Goal: Browse casually

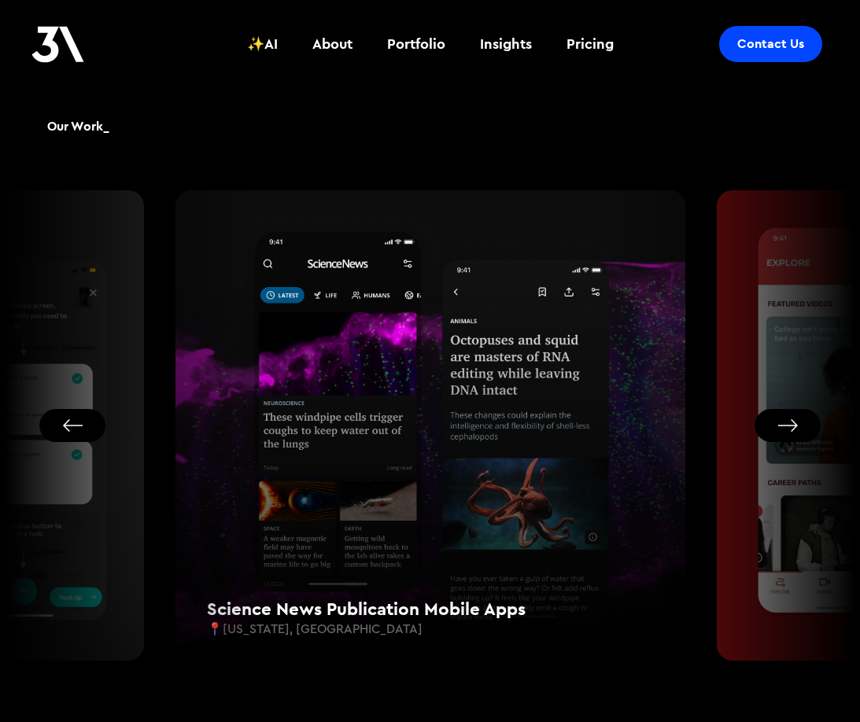
scroll to position [930, 0]
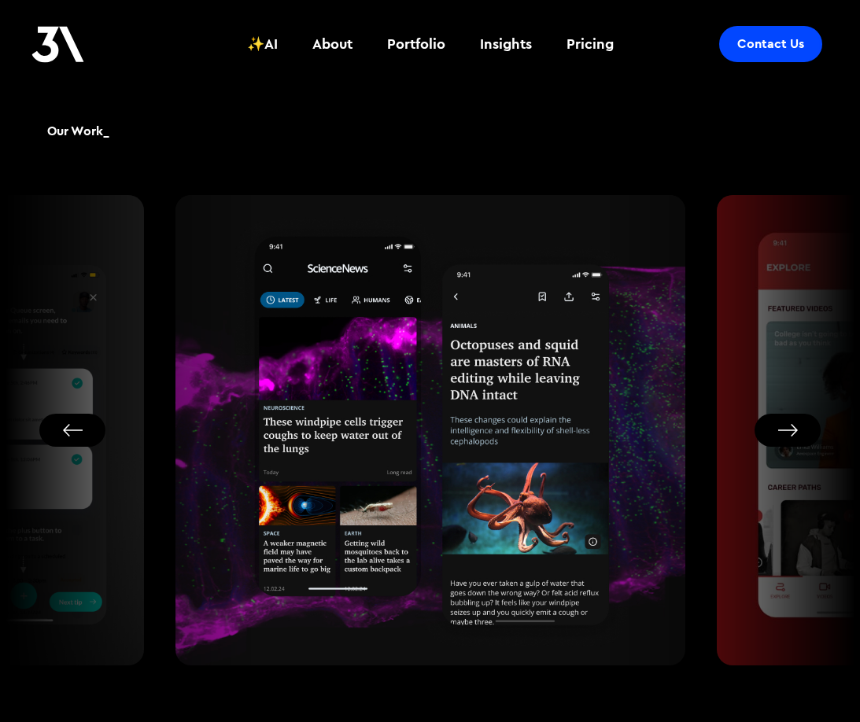
click at [781, 435] on button "Next slide" at bounding box center [788, 430] width 66 height 33
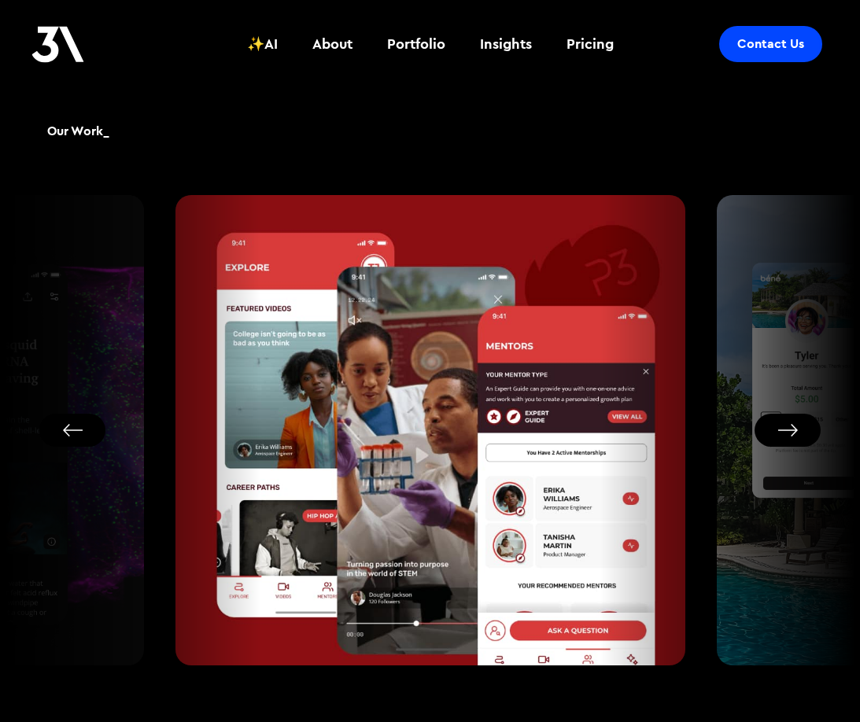
click at [781, 435] on button "Next slide" at bounding box center [788, 430] width 66 height 33
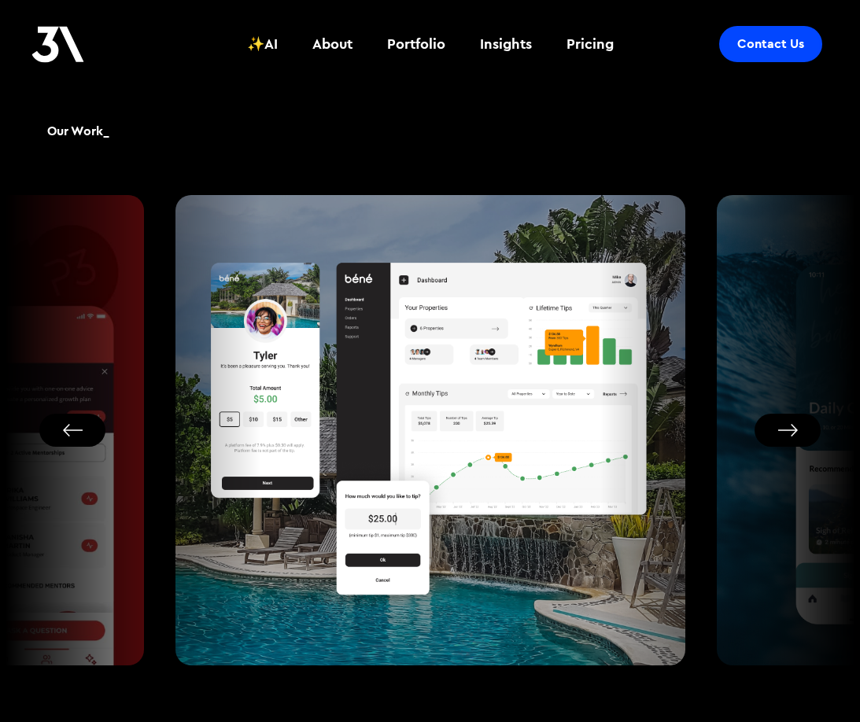
click at [781, 435] on button "Next slide" at bounding box center [788, 430] width 66 height 33
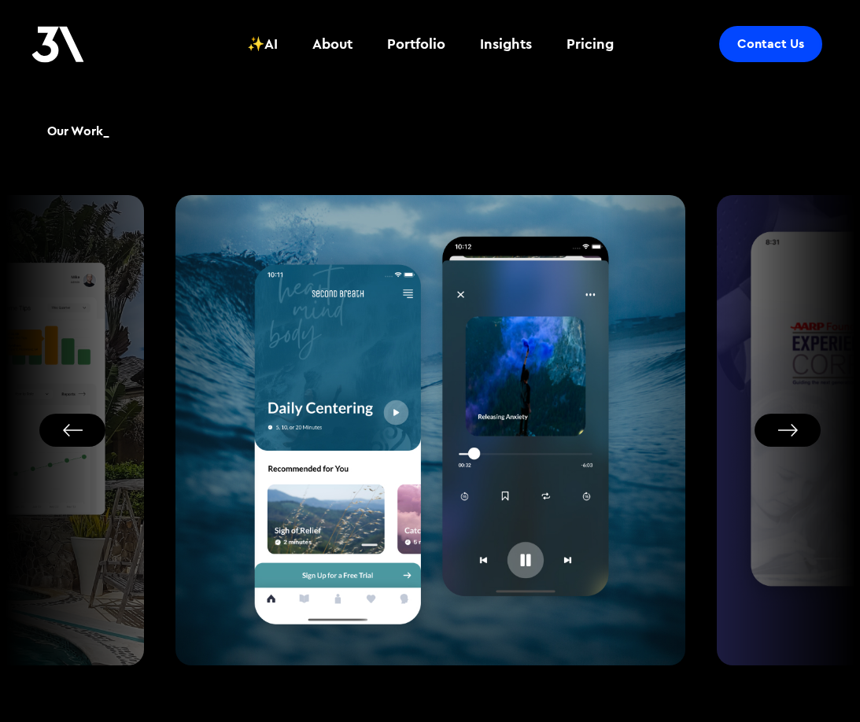
click at [781, 423] on button "Next slide" at bounding box center [788, 430] width 66 height 33
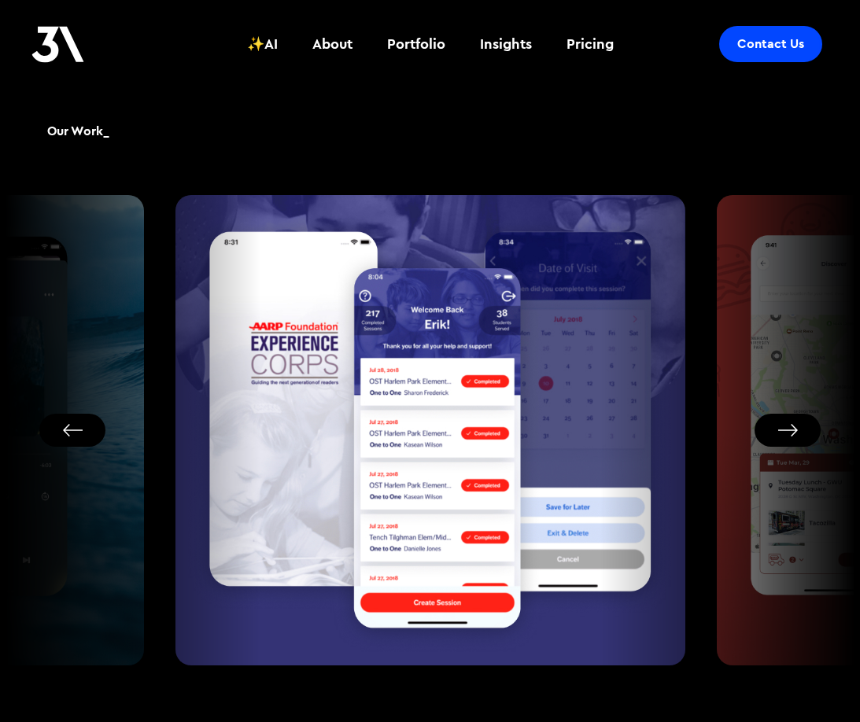
click at [781, 423] on button "Next slide" at bounding box center [788, 430] width 66 height 33
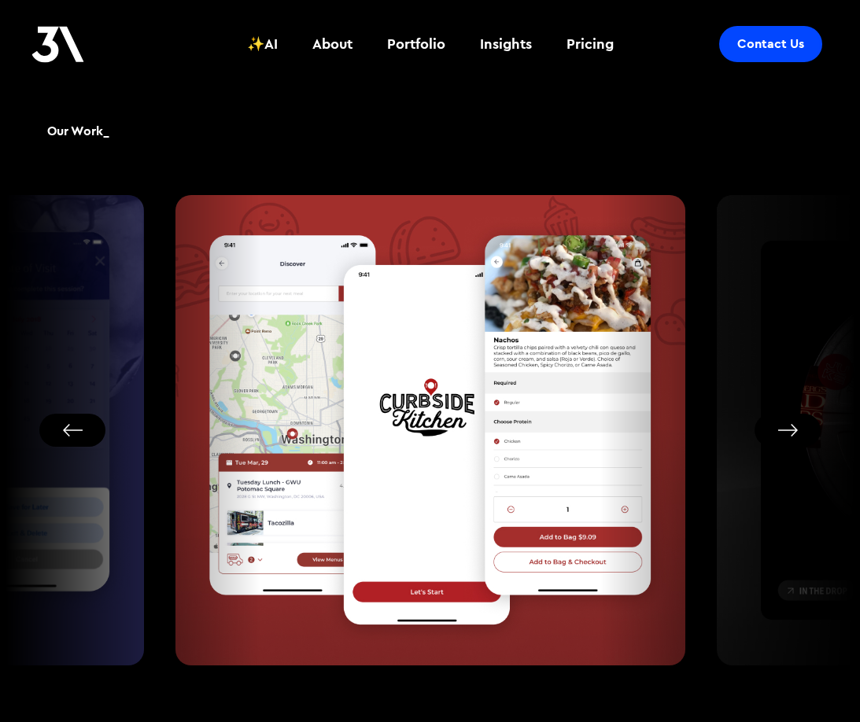
click at [781, 423] on button "Next slide" at bounding box center [788, 430] width 66 height 33
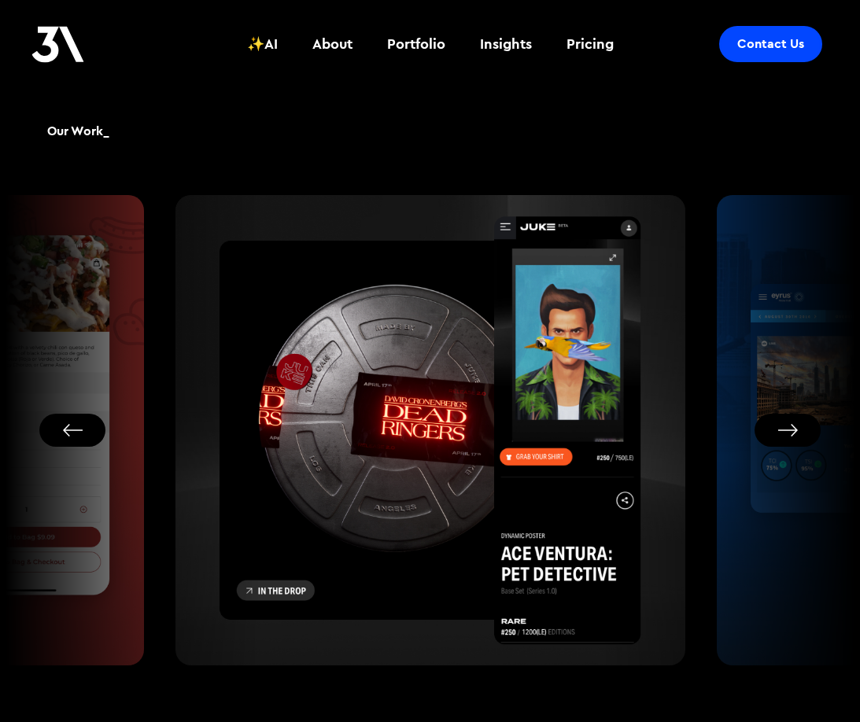
click at [780, 432] on button "Next slide" at bounding box center [788, 430] width 66 height 33
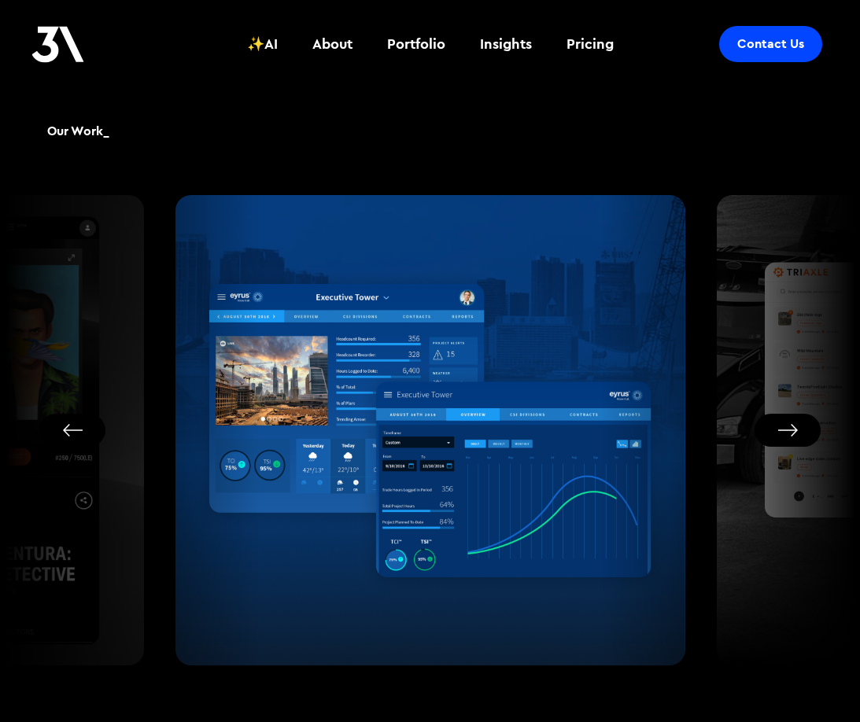
click at [780, 432] on button "Next slide" at bounding box center [788, 430] width 66 height 33
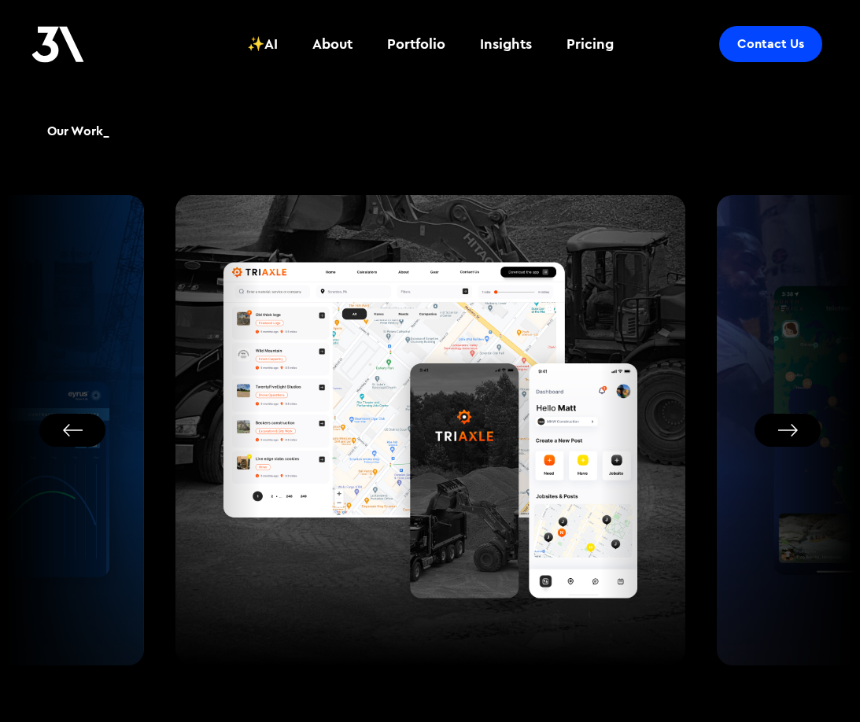
click at [780, 432] on button "Next slide" at bounding box center [788, 430] width 66 height 33
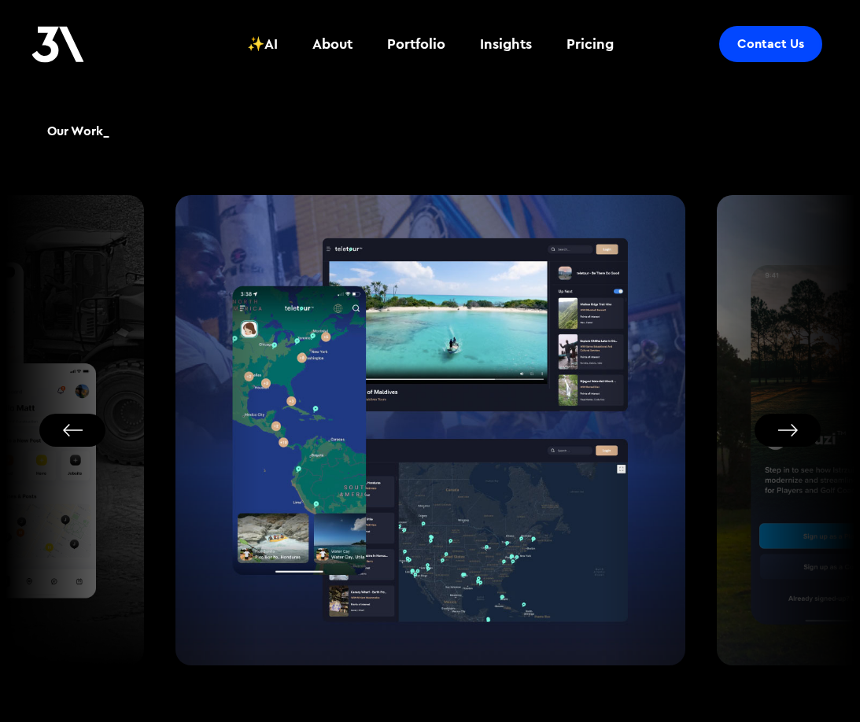
click at [780, 432] on button "Next slide" at bounding box center [788, 430] width 66 height 33
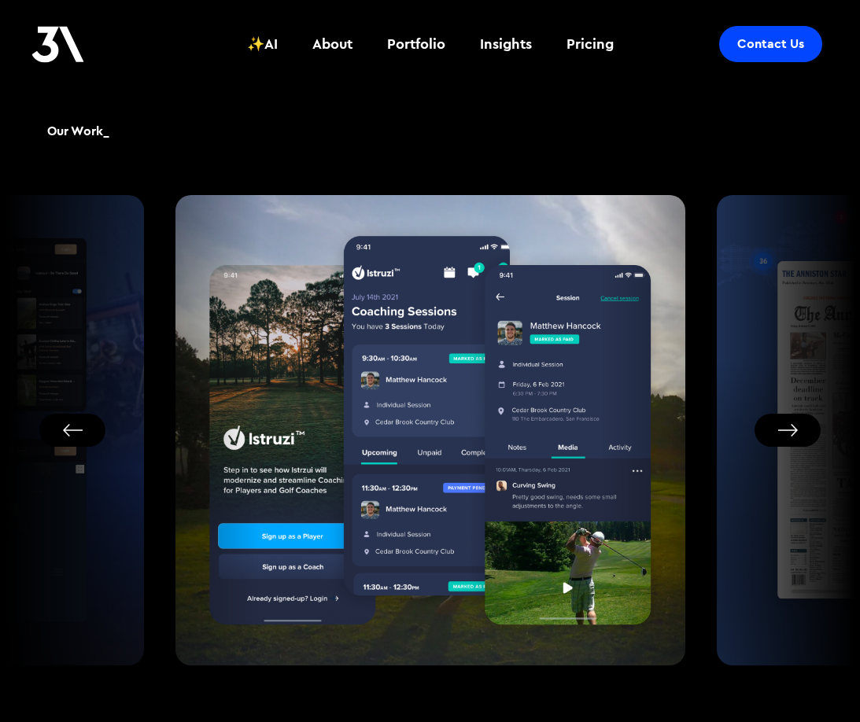
click at [710, 525] on div at bounding box center [778, 430] width 153 height 471
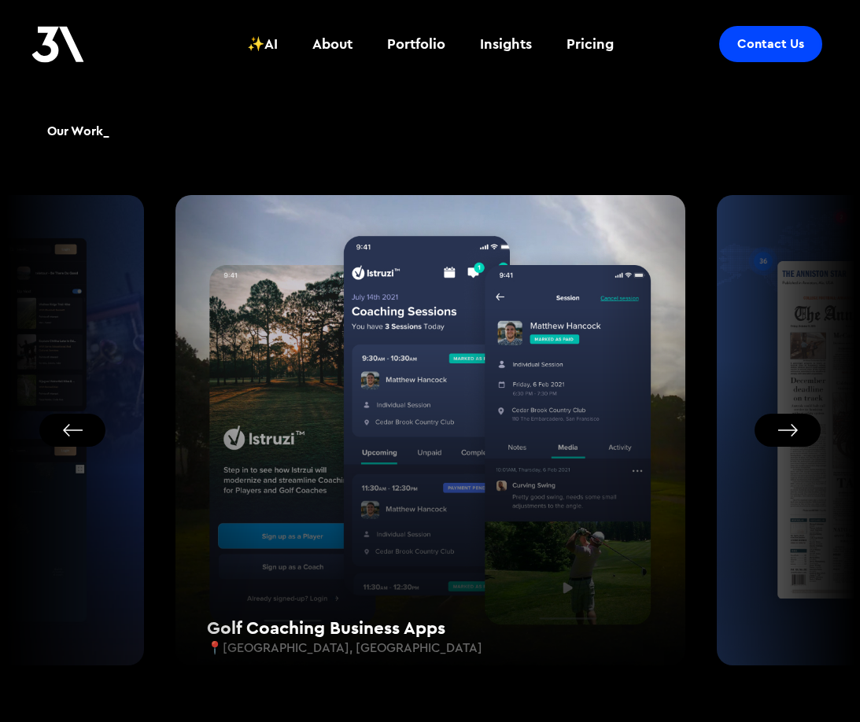
click at [414, 349] on div "Golf Coaching Business Apps 📍 [GEOGRAPHIC_DATA], [GEOGRAPHIC_DATA]" at bounding box center [430, 444] width 510 height 471
